Goal: Information Seeking & Learning: Learn about a topic

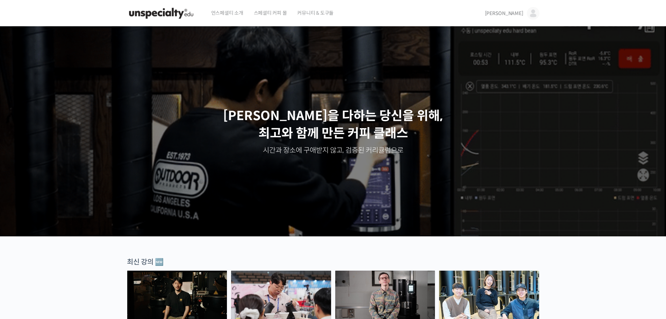
click at [107, 13] on header "언스페셜티 소개 스페셜티 커피 몰 커뮤니티 & 도구들 황보훈 황보훈 @hoon04711642297164 내가 등록한 강의 나의 자격증 수강생 …" at bounding box center [333, 13] width 666 height 27
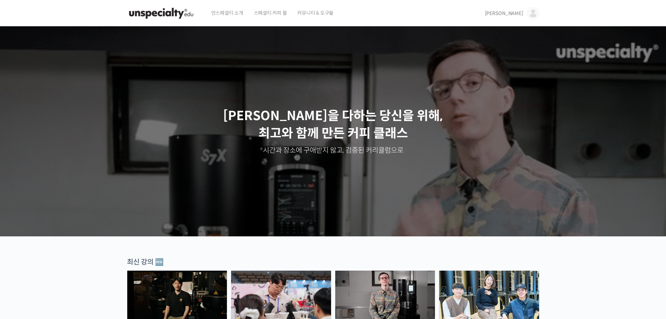
click at [227, 11] on span "언스페셜티 소개" at bounding box center [227, 13] width 32 height 27
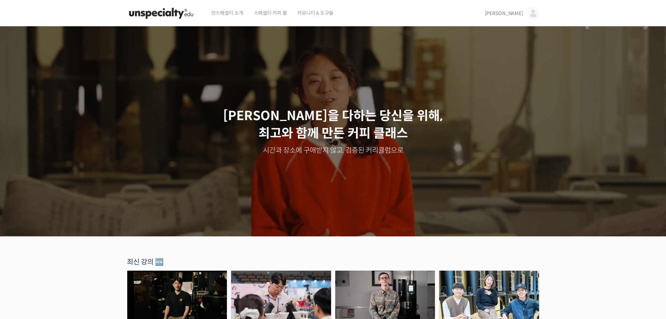
click at [271, 14] on span "스페셜티 커피 몰" at bounding box center [270, 13] width 33 height 27
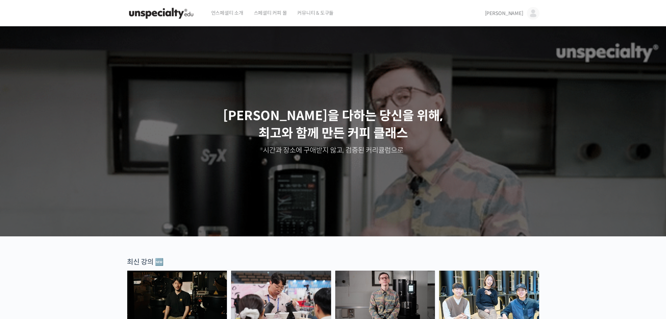
click at [536, 13] on img at bounding box center [533, 13] width 13 height 13
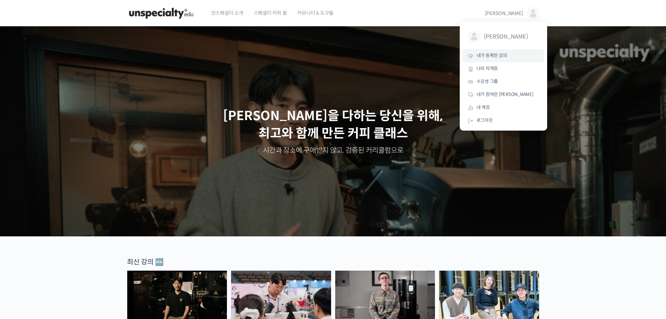
click at [506, 56] on span "내가 등록한 강의" at bounding box center [492, 55] width 31 height 6
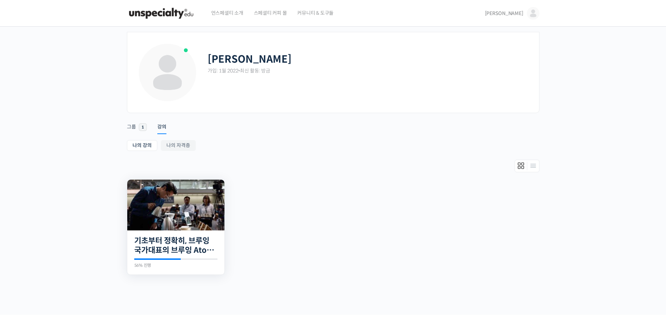
click at [171, 230] on div "23개의 수업 기초부터 정확히, 브루잉 국가대표의 브루잉 AtoZ 클래스 56% 진행 최근 활동: 2023년 01월 07일 12:02 오후 정…" at bounding box center [175, 252] width 97 height 44
click at [176, 209] on img at bounding box center [175, 204] width 97 height 51
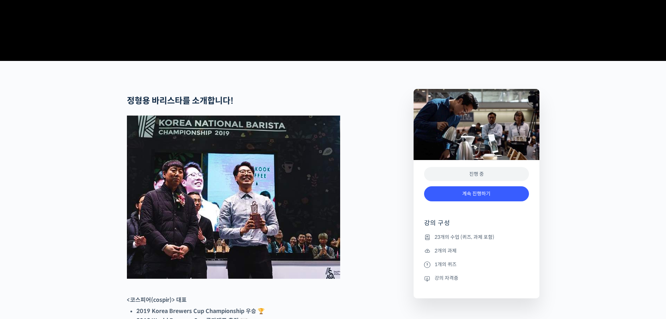
scroll to position [315, 0]
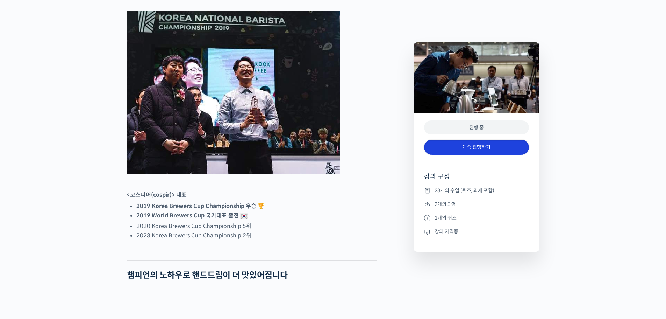
click at [463, 149] on link "계속 진행하기" at bounding box center [476, 147] width 105 height 15
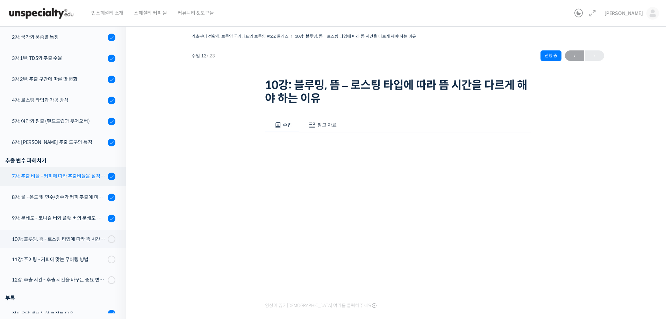
scroll to position [94, 0]
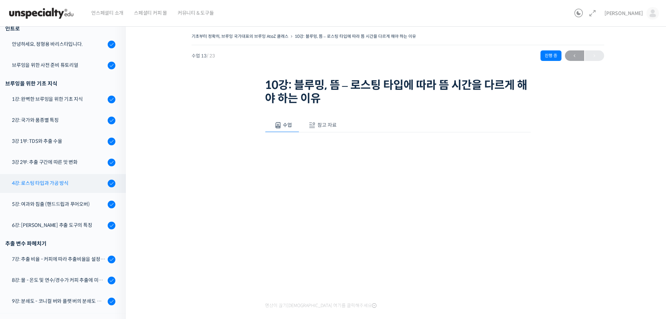
click at [78, 182] on div "4강: 로스팅 타입과 가공 방식" at bounding box center [59, 183] width 94 height 8
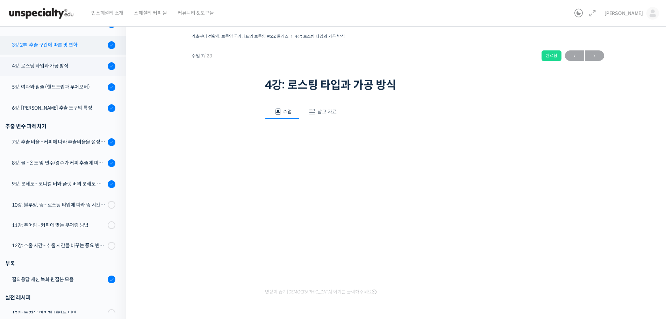
scroll to position [101, 0]
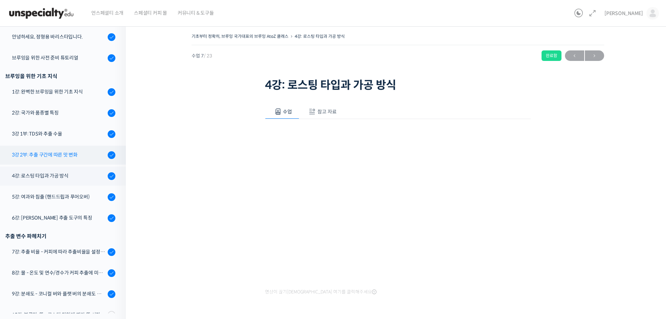
drag, startPoint x: 76, startPoint y: 150, endPoint x: 86, endPoint y: 152, distance: 10.5
click at [77, 150] on link "3강 2부: 추출 구간에 따른 맛 변화" at bounding box center [61, 154] width 129 height 19
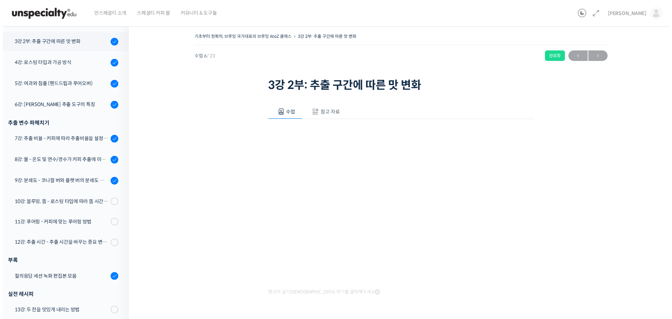
scroll to position [220, 0]
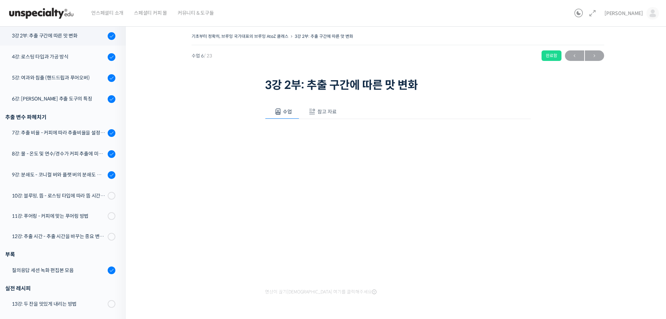
click at [323, 118] on button "참고 자료" at bounding box center [321, 111] width 45 height 15
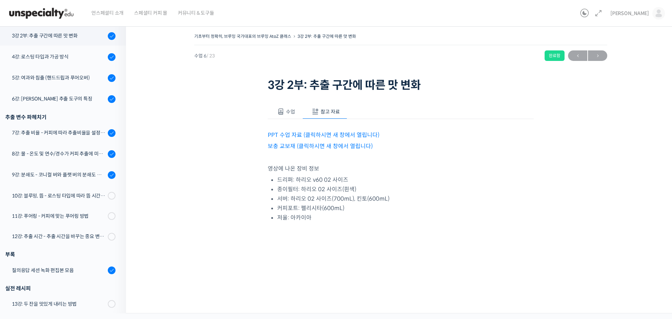
click at [319, 133] on link "PPT 수업 자료 (클릭하시면 새 창에서 열립니다)" at bounding box center [324, 134] width 112 height 7
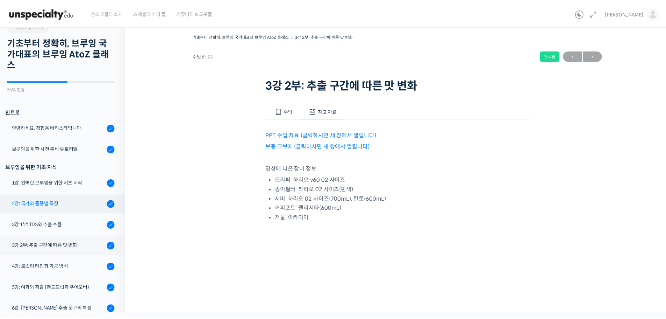
scroll to position [45, 0]
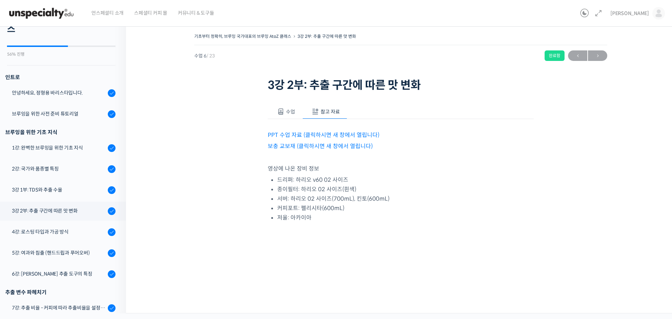
click at [286, 118] on button "수업" at bounding box center [285, 111] width 35 height 15
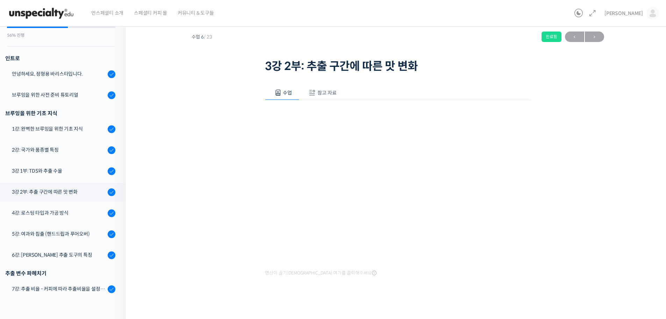
scroll to position [24, 0]
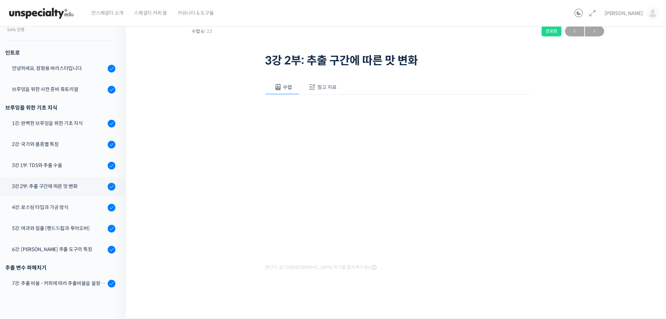
click at [178, 154] on div "기초부터 정확히, 브루잉 국가대표의 브루잉 AtoZ 클래스 3강 2부: 추출 구간에 따른 맛 변화 완료함 수업 6 / 23 완료함 ← 이전 다…" at bounding box center [398, 155] width 474 height 297
